Goal: Task Accomplishment & Management: Use online tool/utility

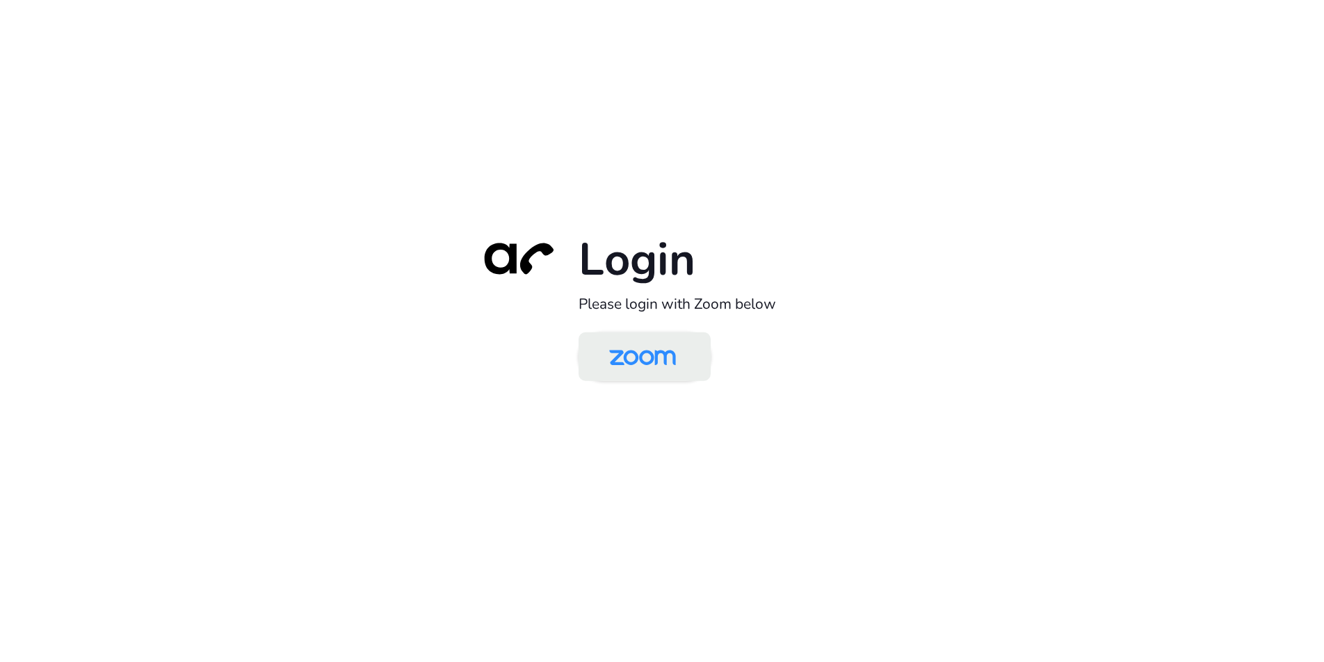
click at [649, 359] on img at bounding box center [642, 357] width 96 height 45
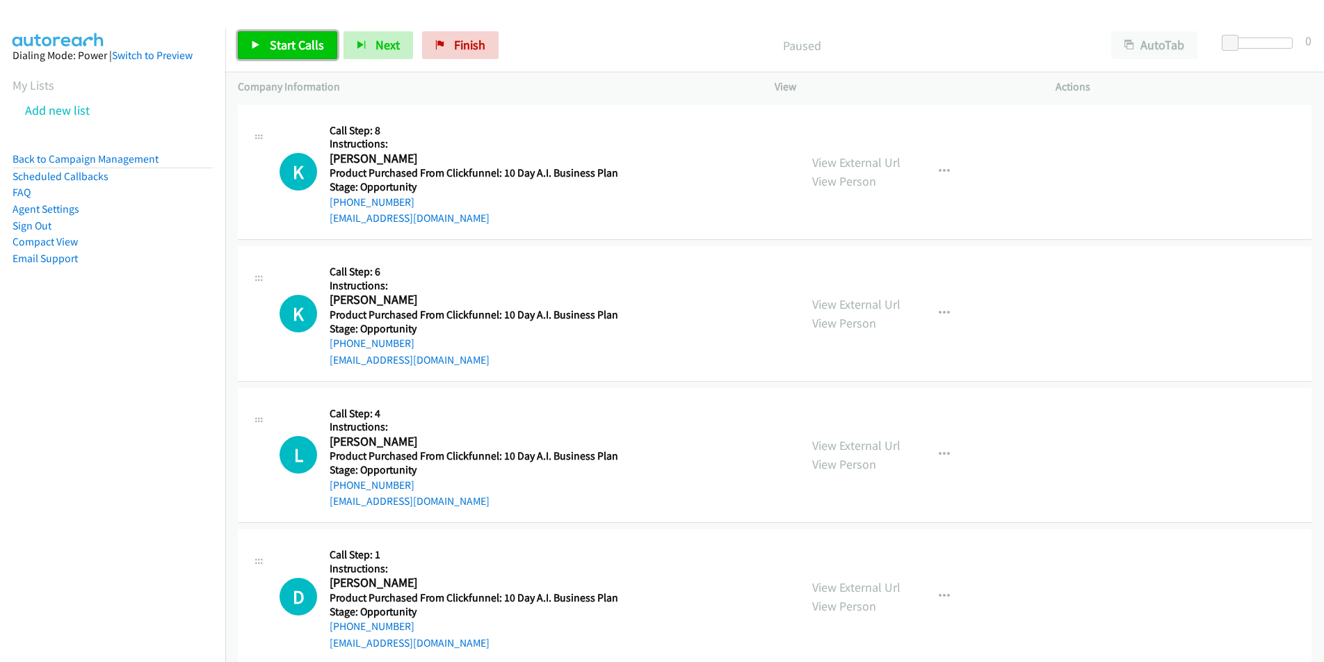
click at [293, 55] on link "Start Calls" at bounding box center [287, 45] width 99 height 28
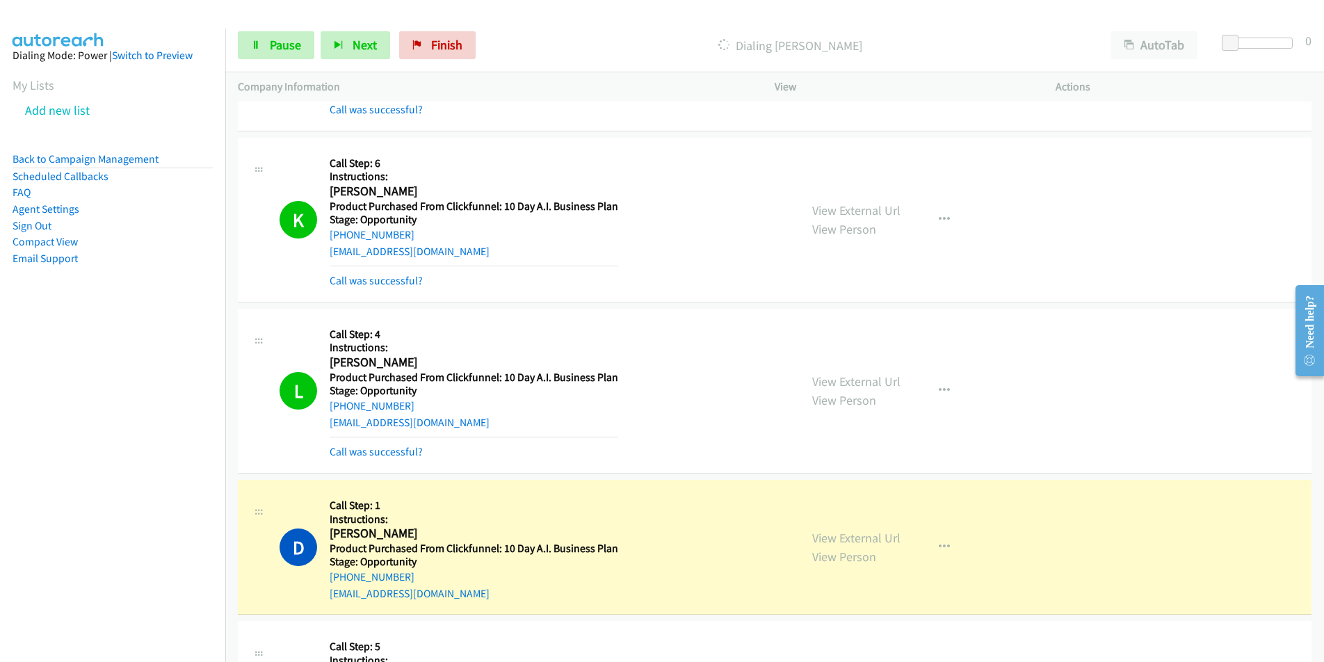
scroll to position [159, 0]
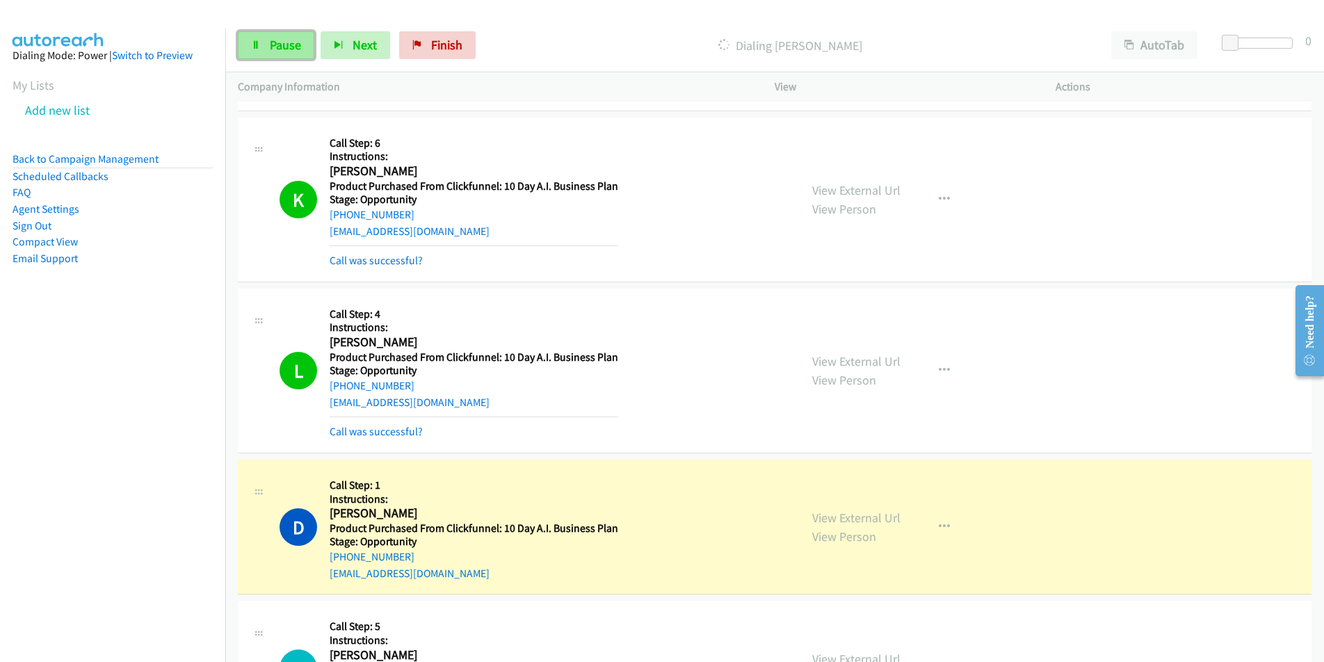
click at [292, 38] on span "Pause" at bounding box center [285, 45] width 31 height 16
